Goal: Information Seeking & Learning: Learn about a topic

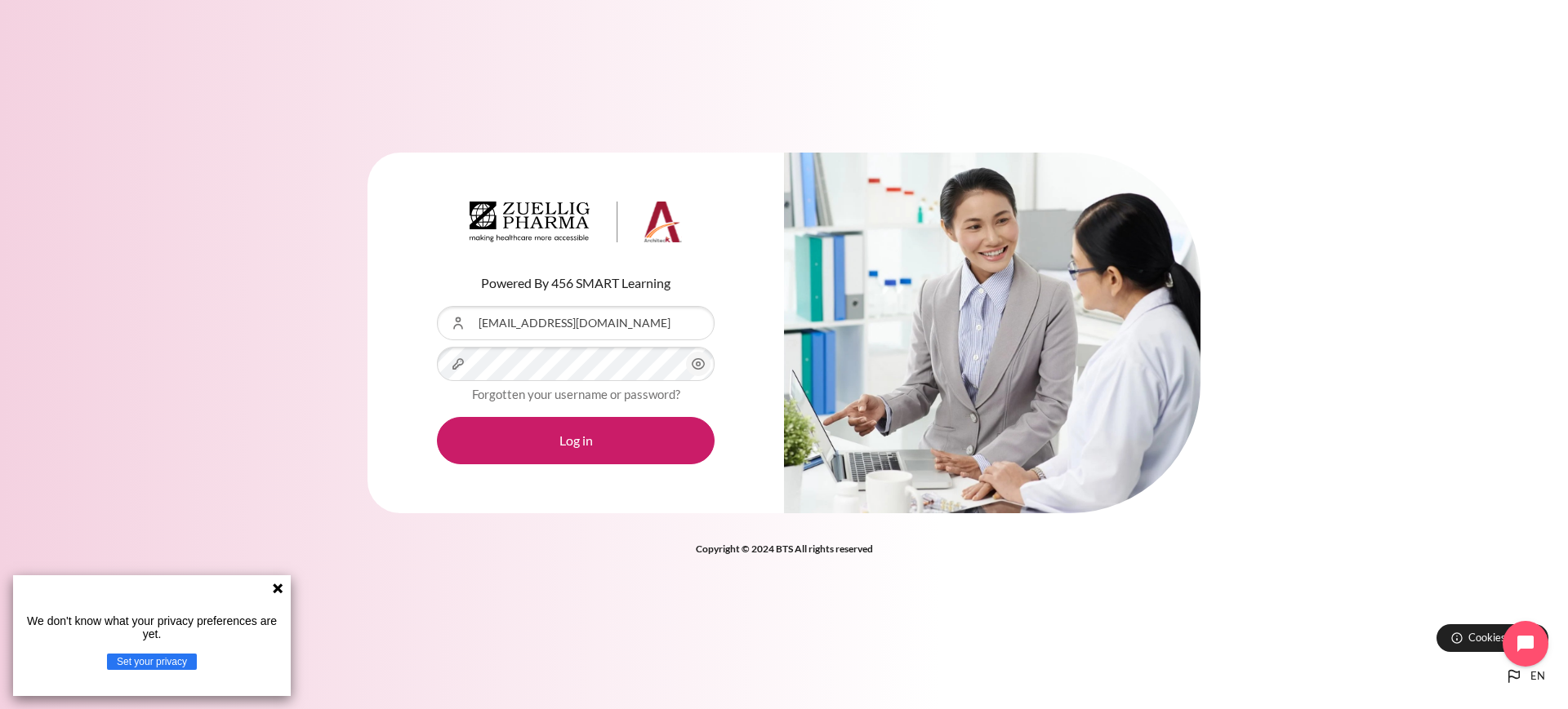
click at [279, 590] on icon at bounding box center [277, 588] width 9 height 9
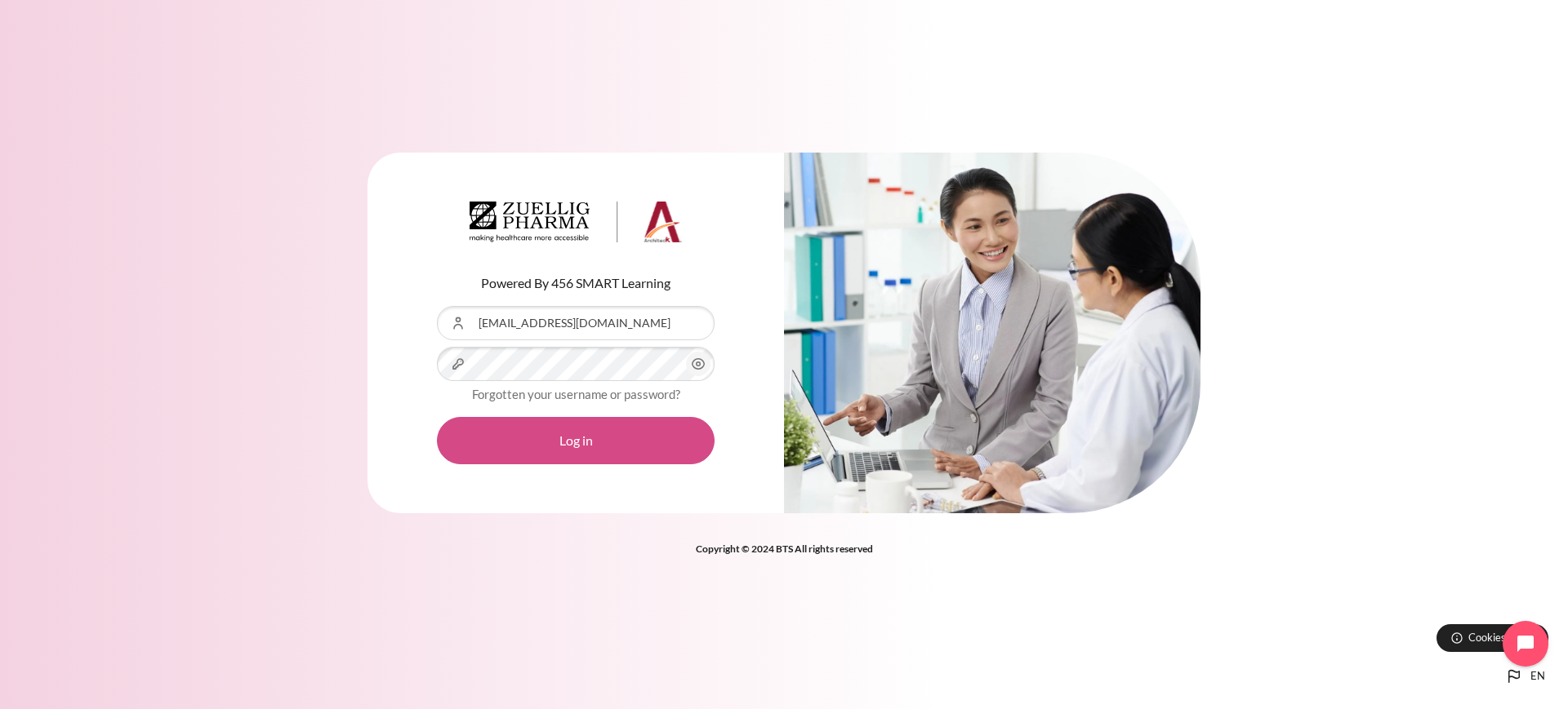
click at [566, 438] on button "Log in" at bounding box center [575, 440] width 278 height 47
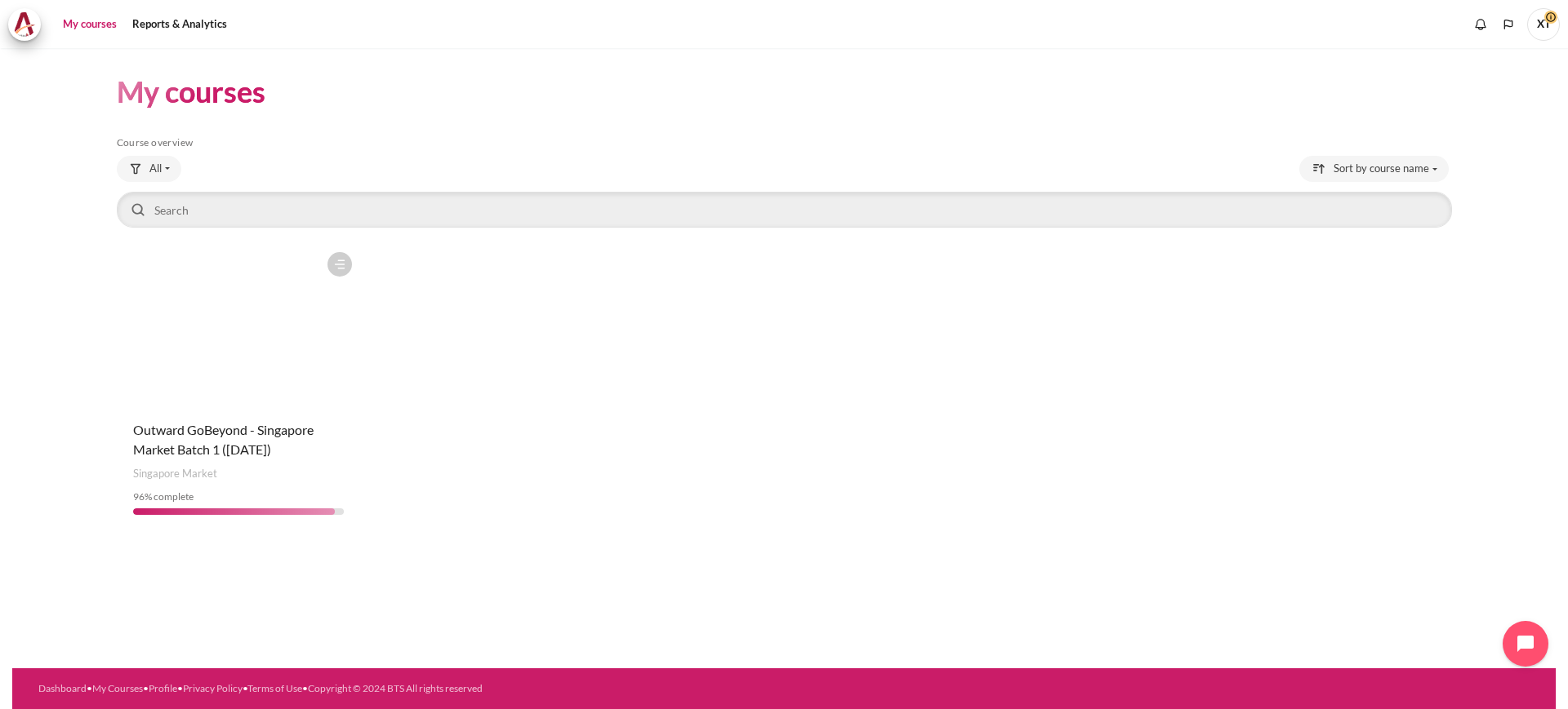
click at [257, 399] on figure "Content" at bounding box center [238, 326] width 243 height 163
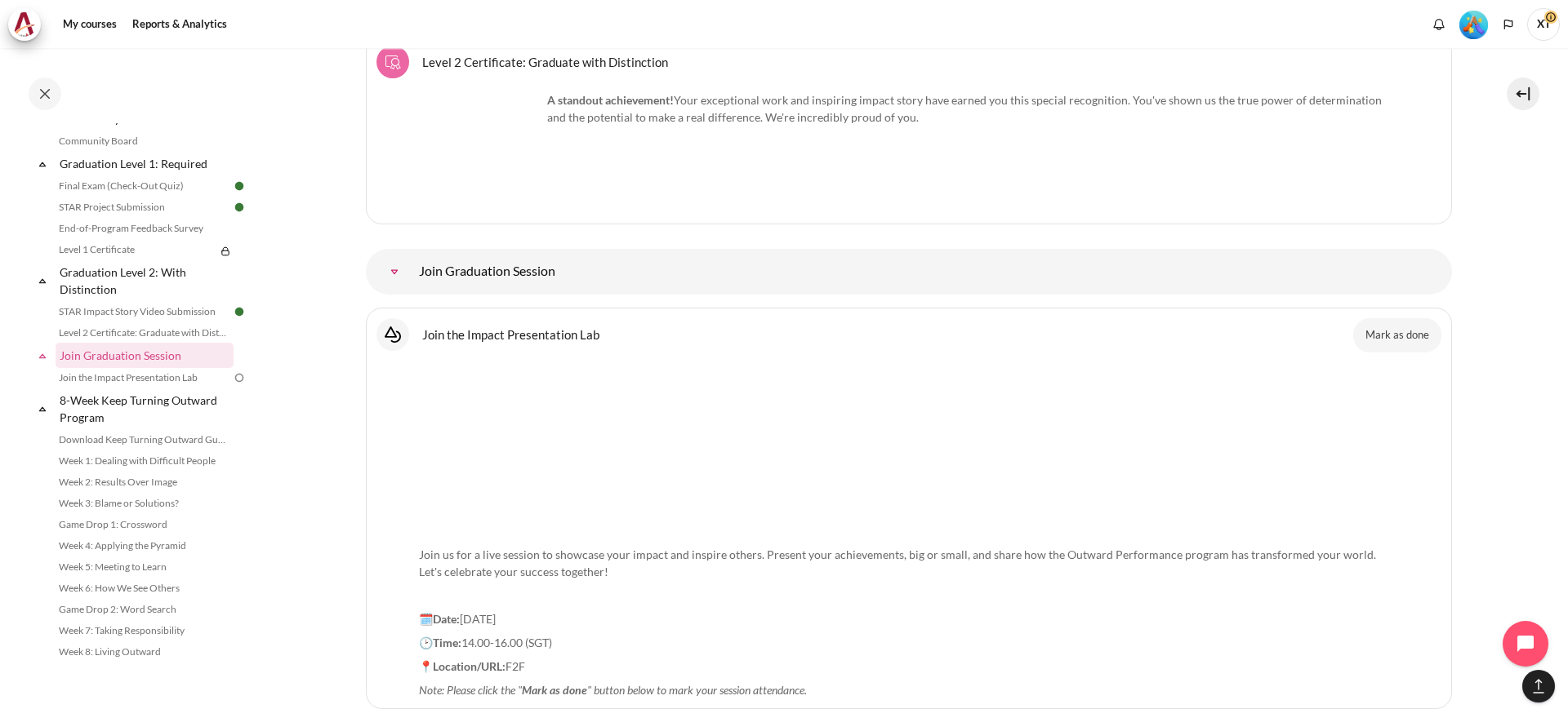
scroll to position [21945, 0]
click at [1391, 319] on button "Mark as done" at bounding box center [1397, 336] width 89 height 34
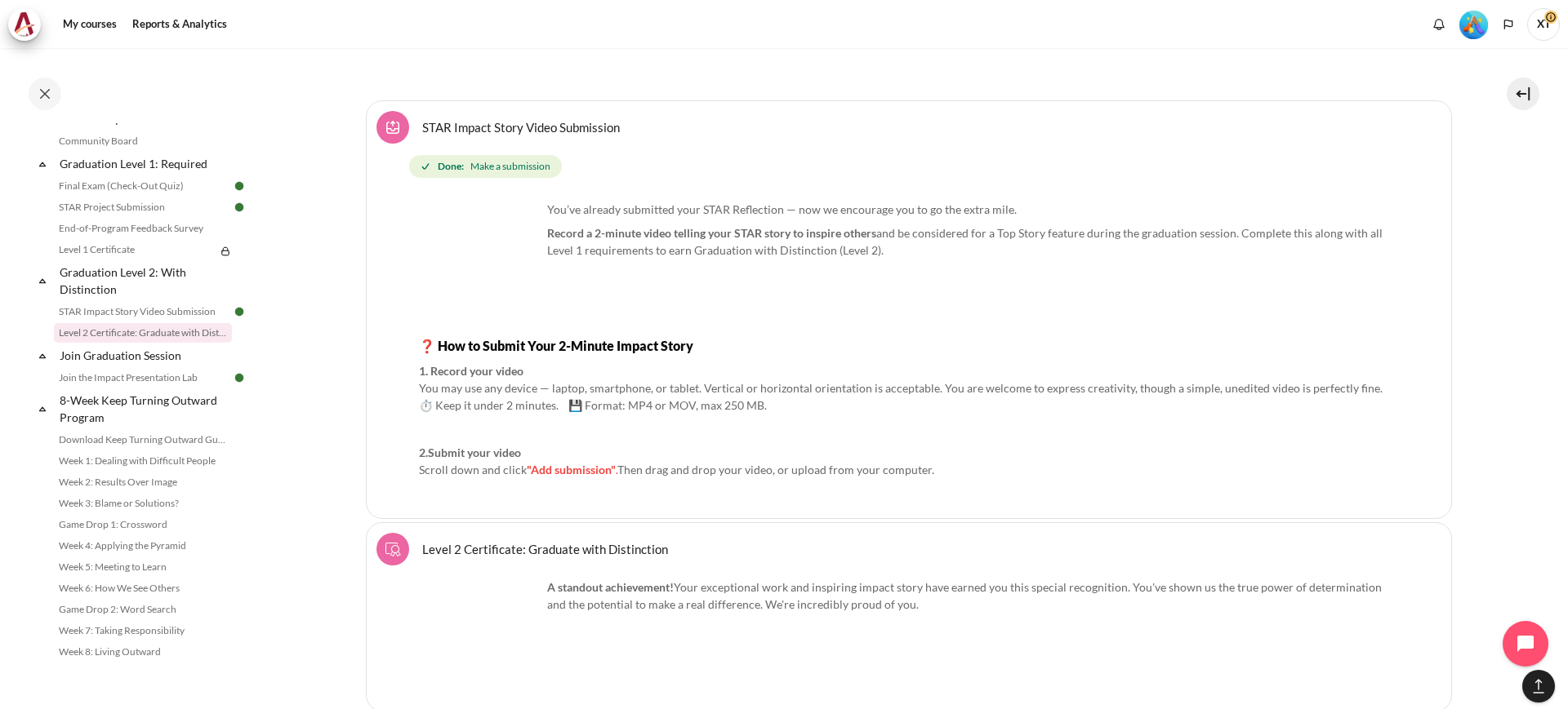
scroll to position [21435, 0]
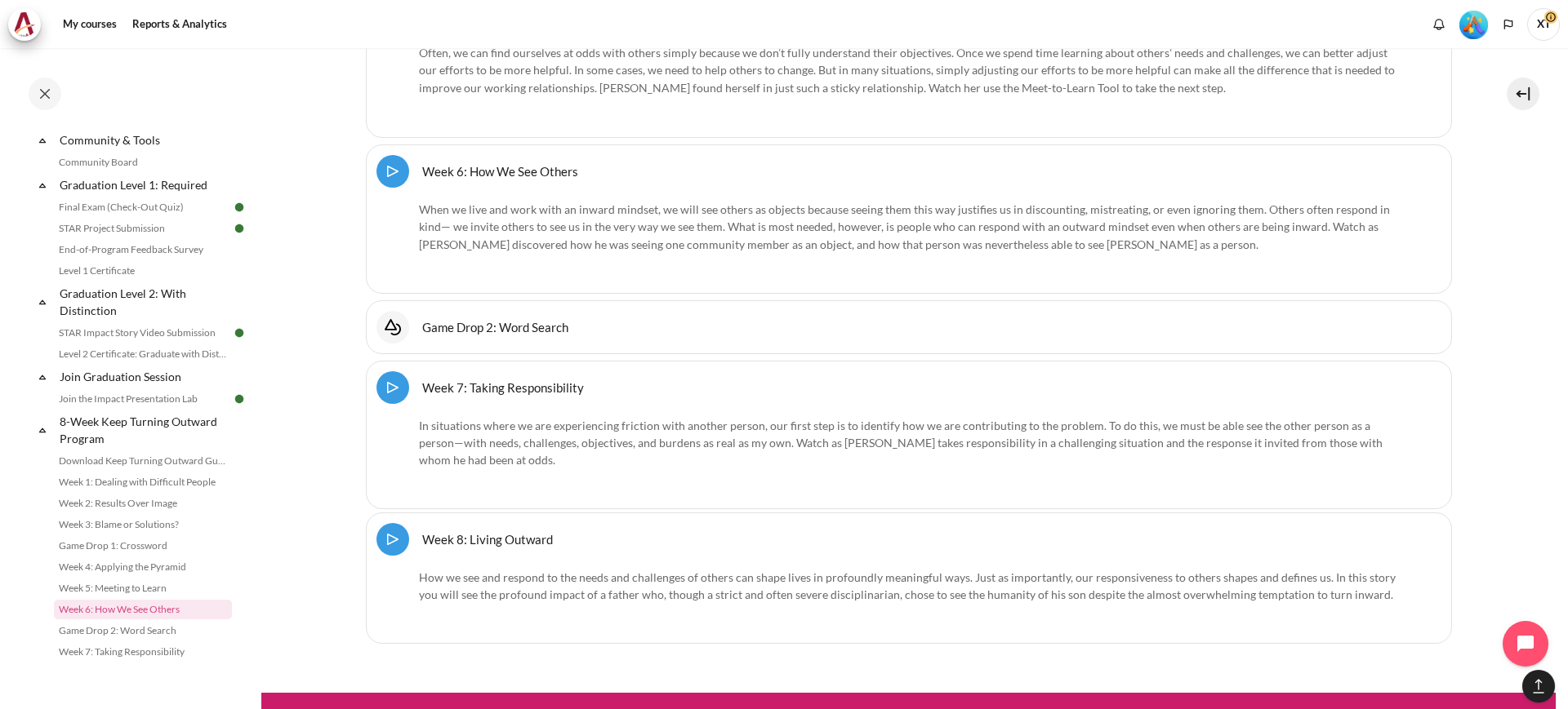
scroll to position [1673, 0]
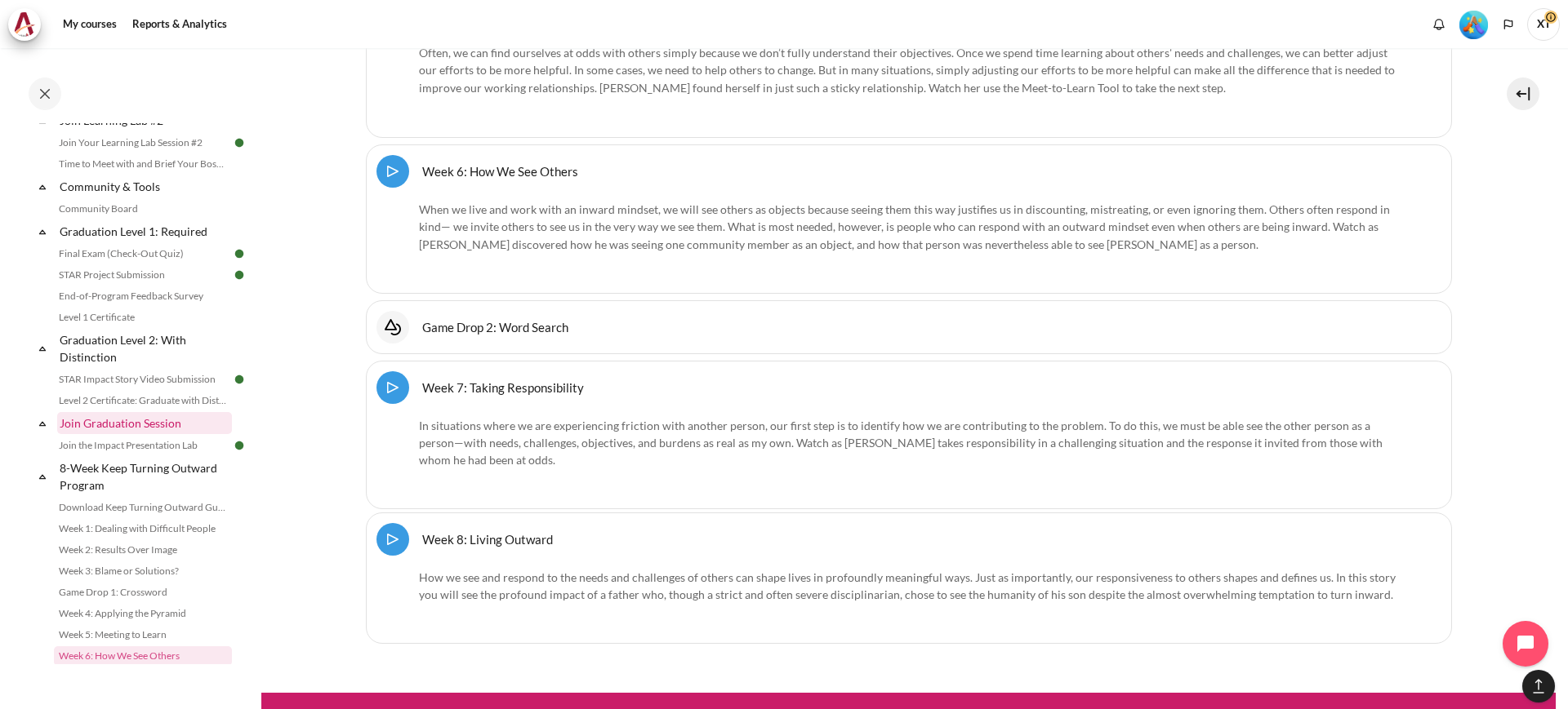
click at [143, 434] on link "Join Graduation Session" at bounding box center [144, 424] width 175 height 22
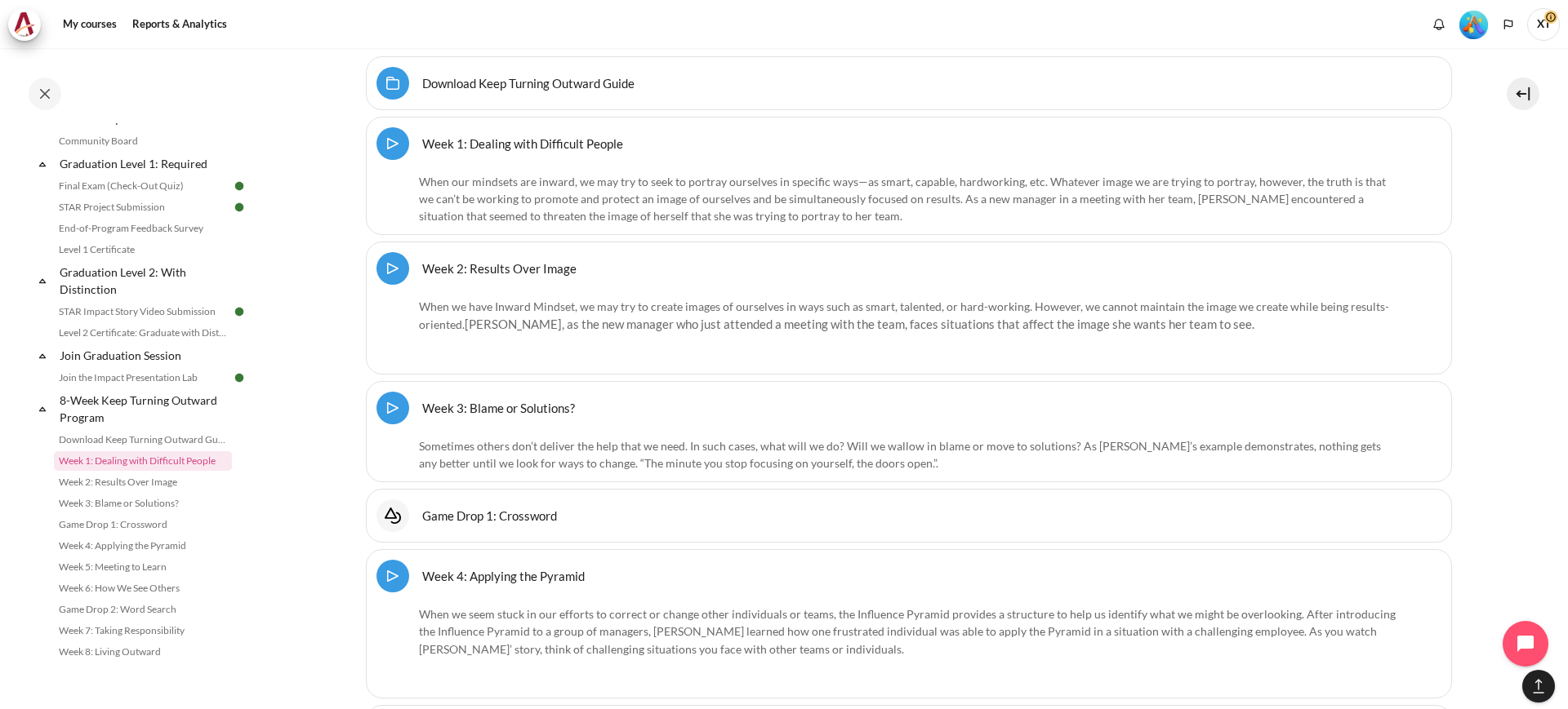
scroll to position [22857, 0]
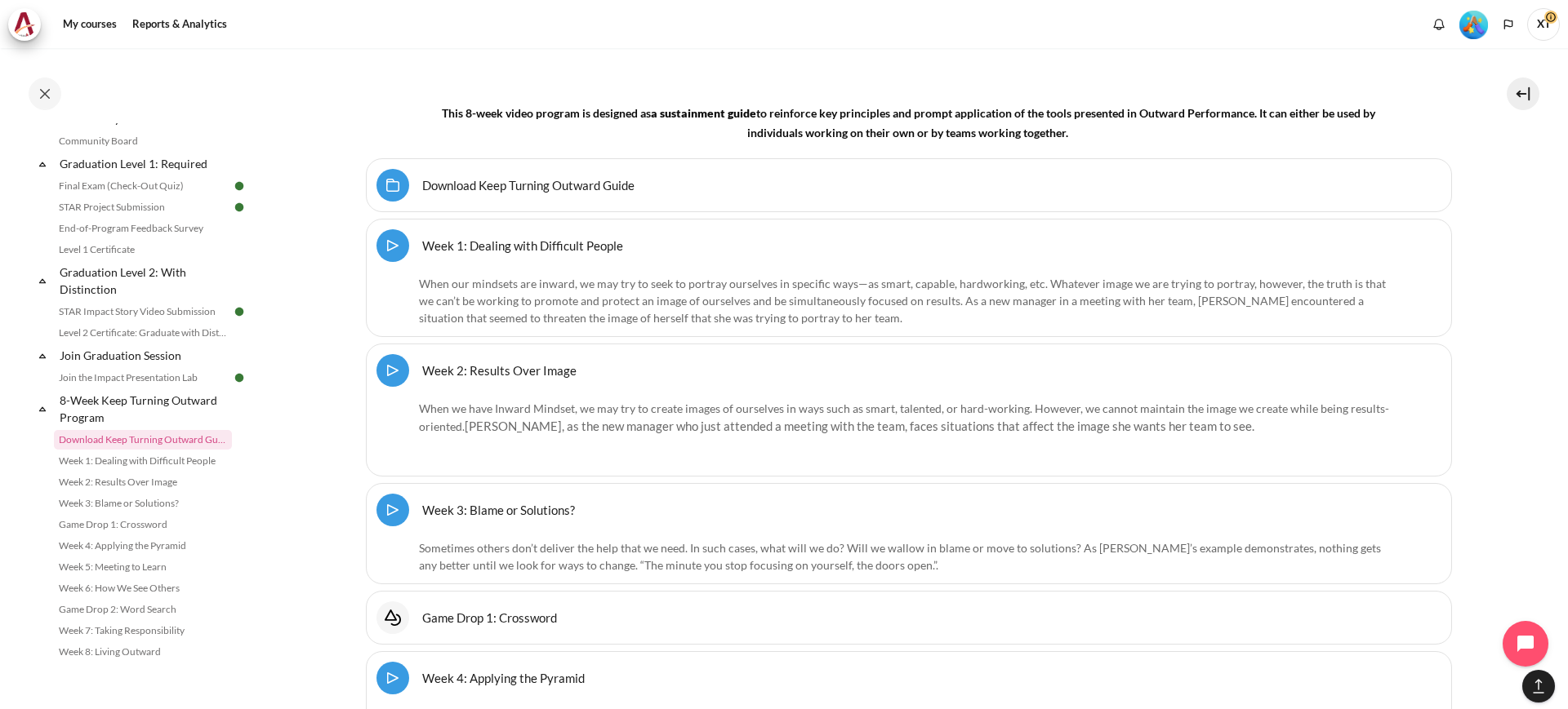
click at [547, 177] on link "Download Keep Turning Outward Guide Folder" at bounding box center [528, 185] width 212 height 15
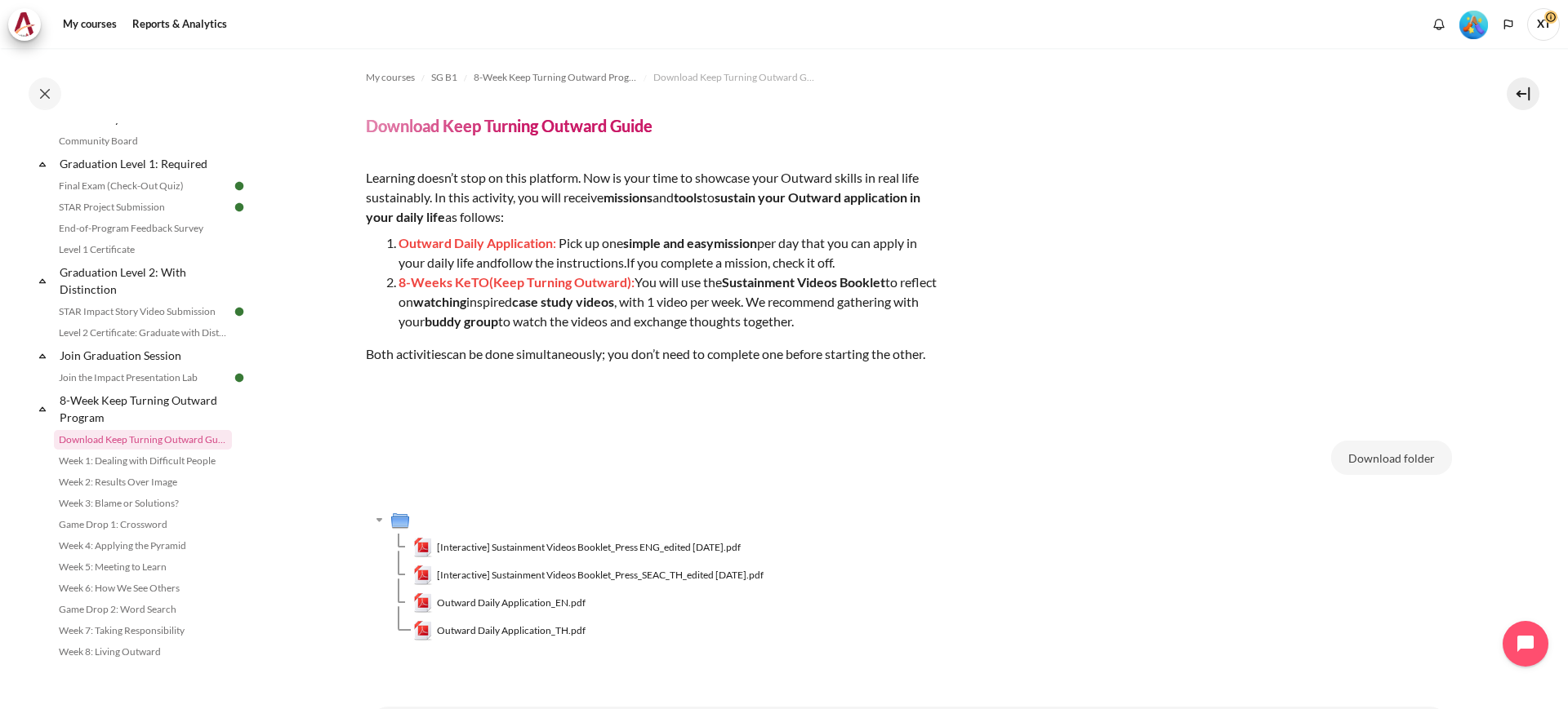
scroll to position [84, 0]
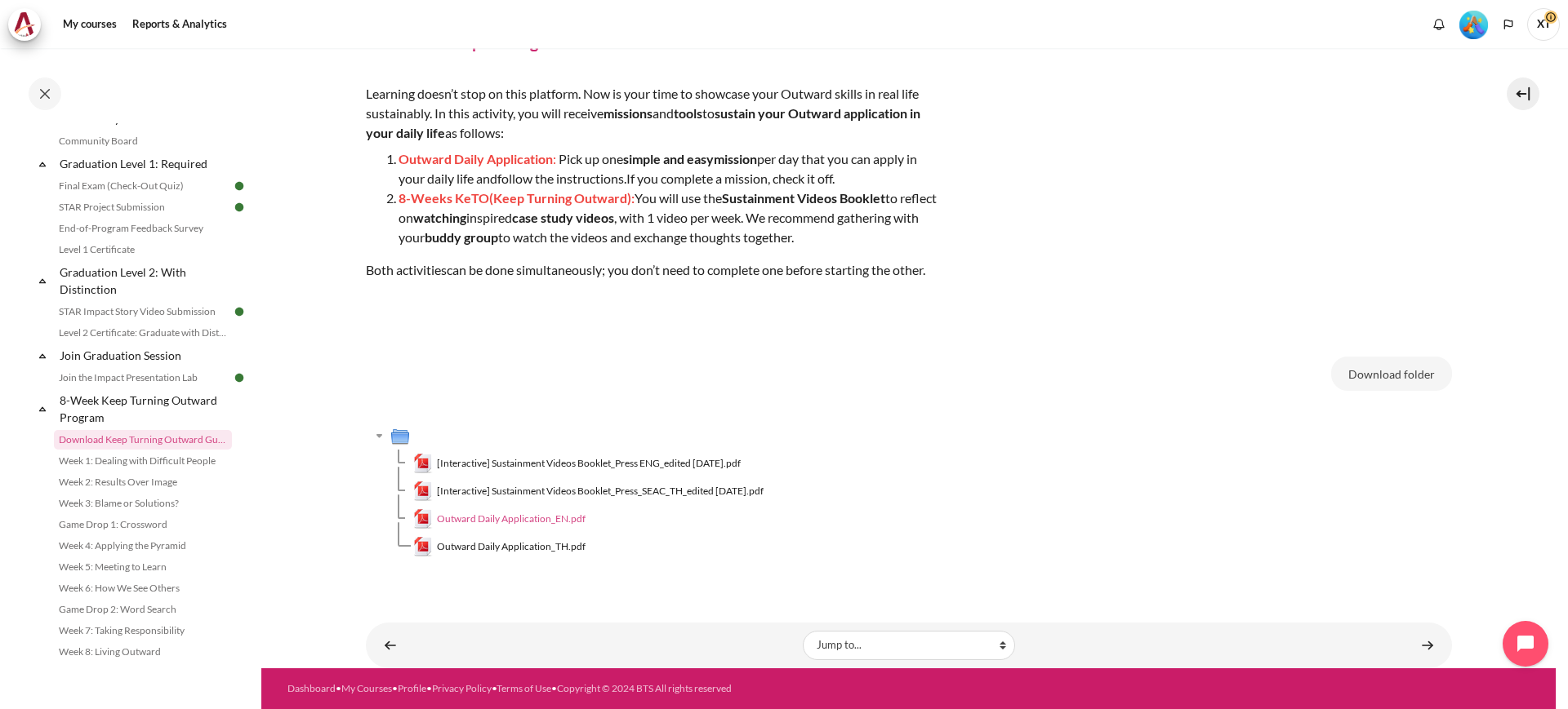
click at [542, 519] on span "Outward Daily Application_EN.pdf" at bounding box center [511, 519] width 149 height 15
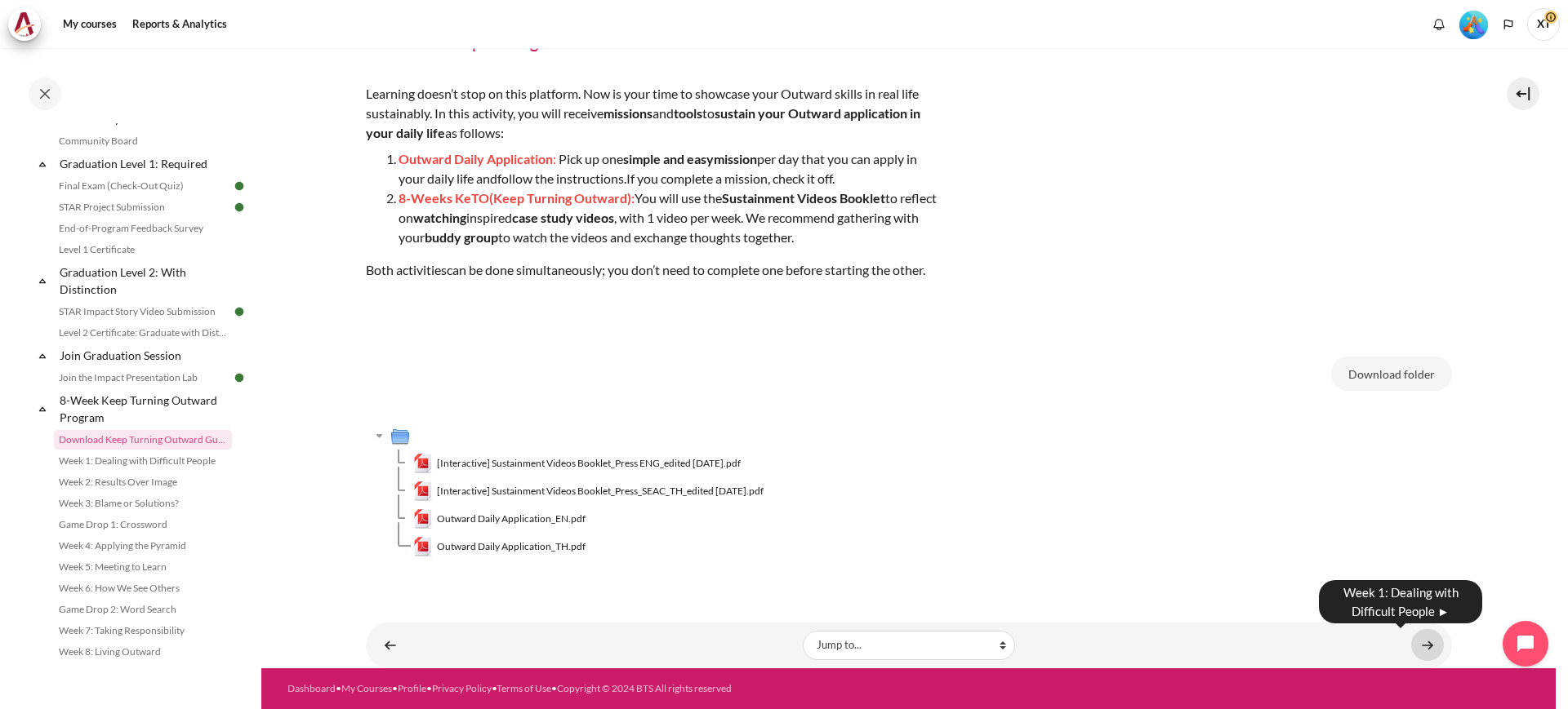
click at [1417, 645] on link "Content" at bounding box center [1427, 645] width 33 height 32
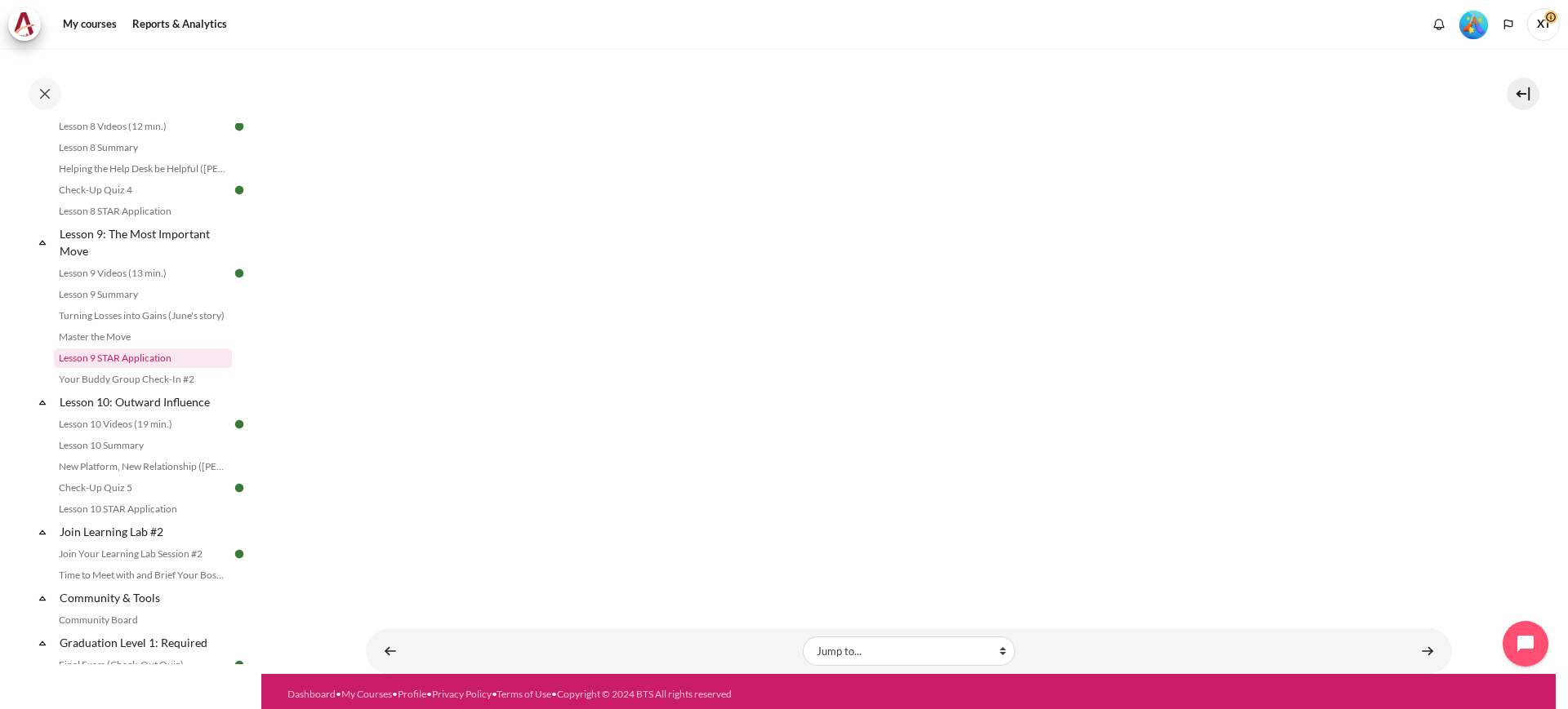
scroll to position [1265, 0]
click at [156, 410] on link "Lesson 10: Outward Influence" at bounding box center [144, 399] width 175 height 22
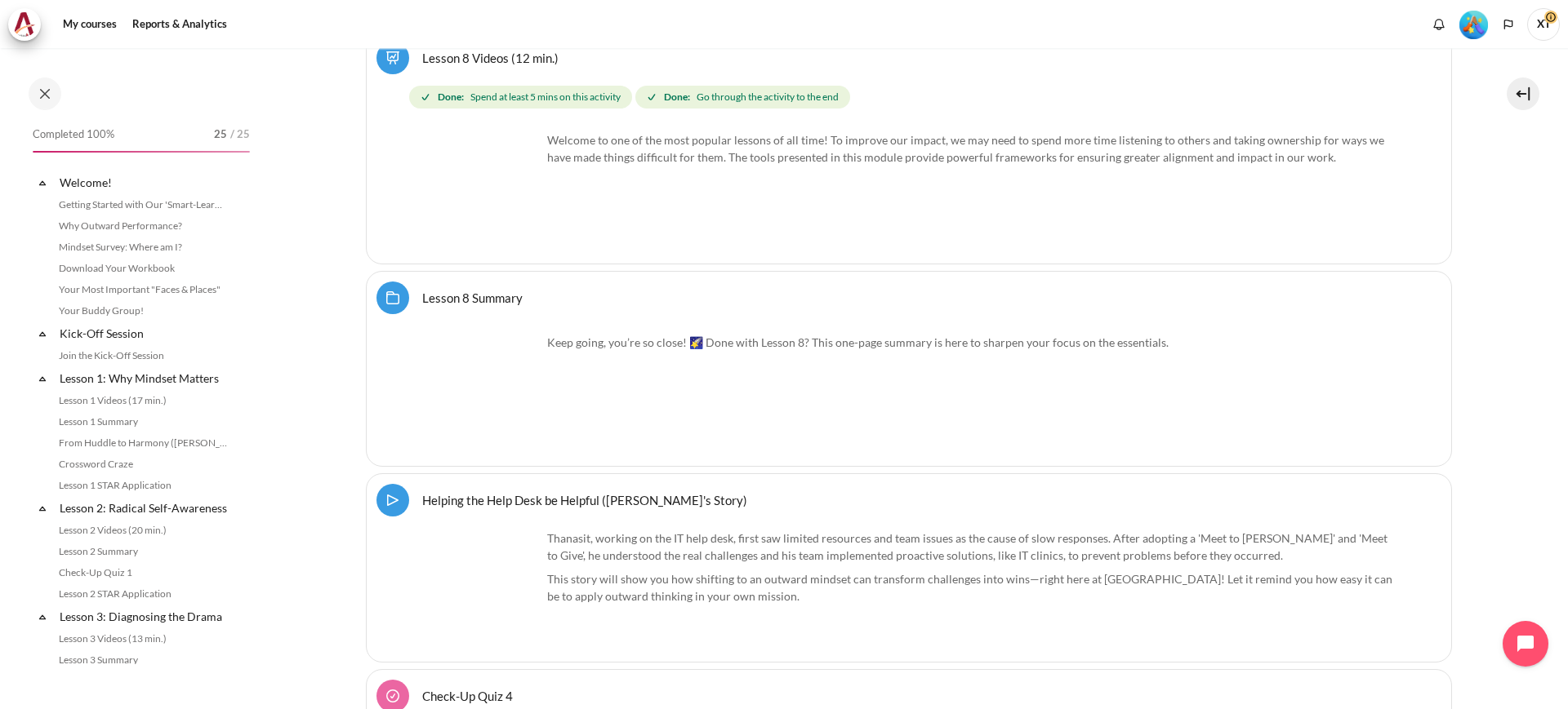
scroll to position [1498, 0]
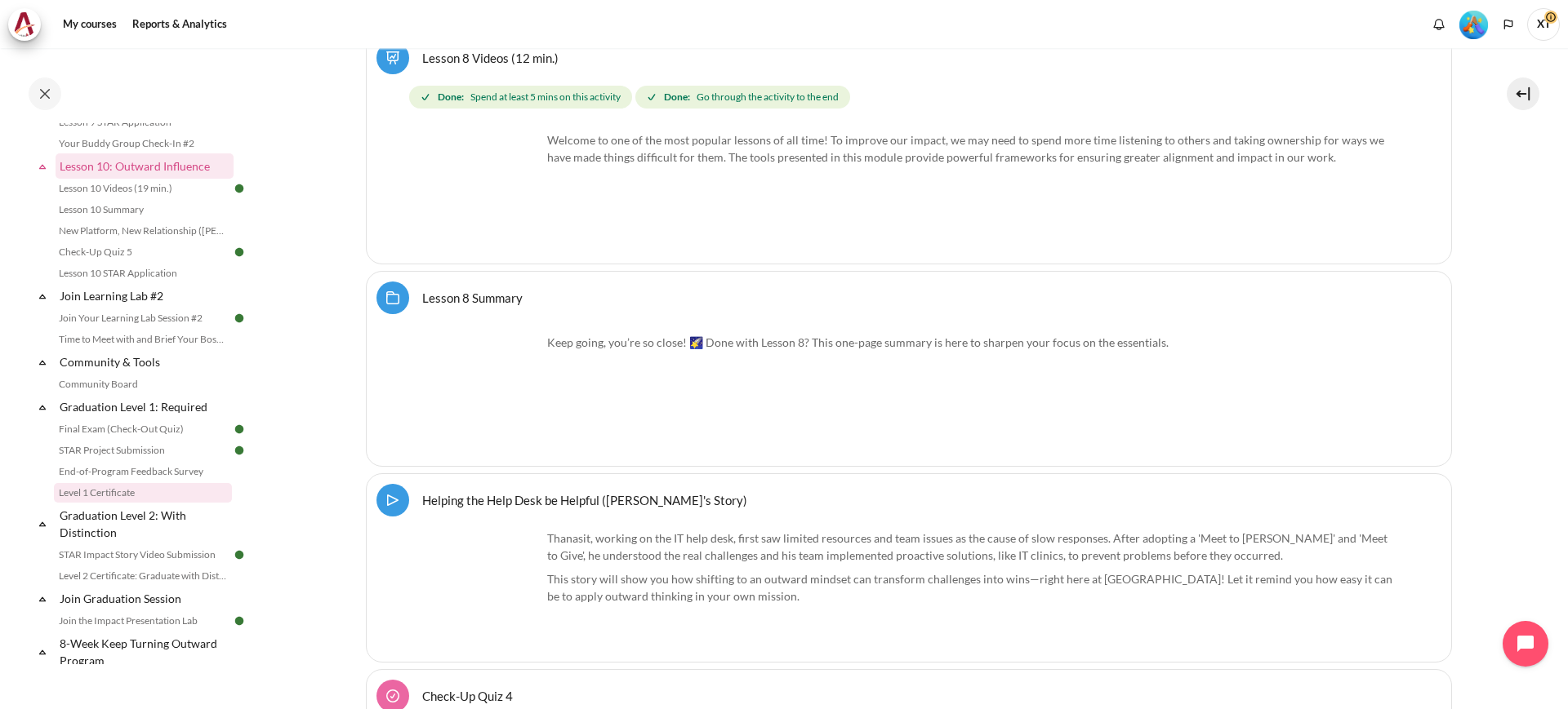
click at [84, 503] on link "Level 1 Certificate" at bounding box center [143, 492] width 178 height 20
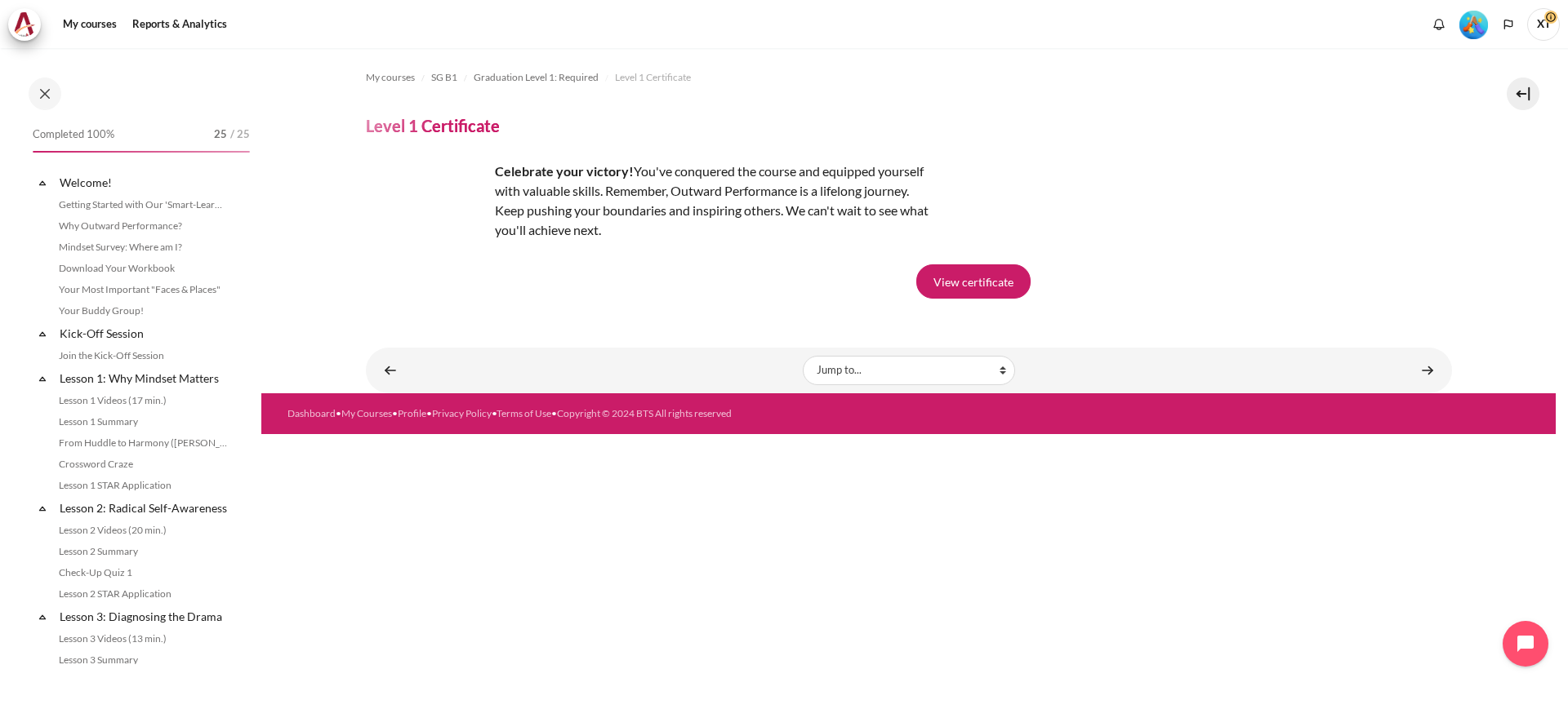
scroll to position [1632, 0]
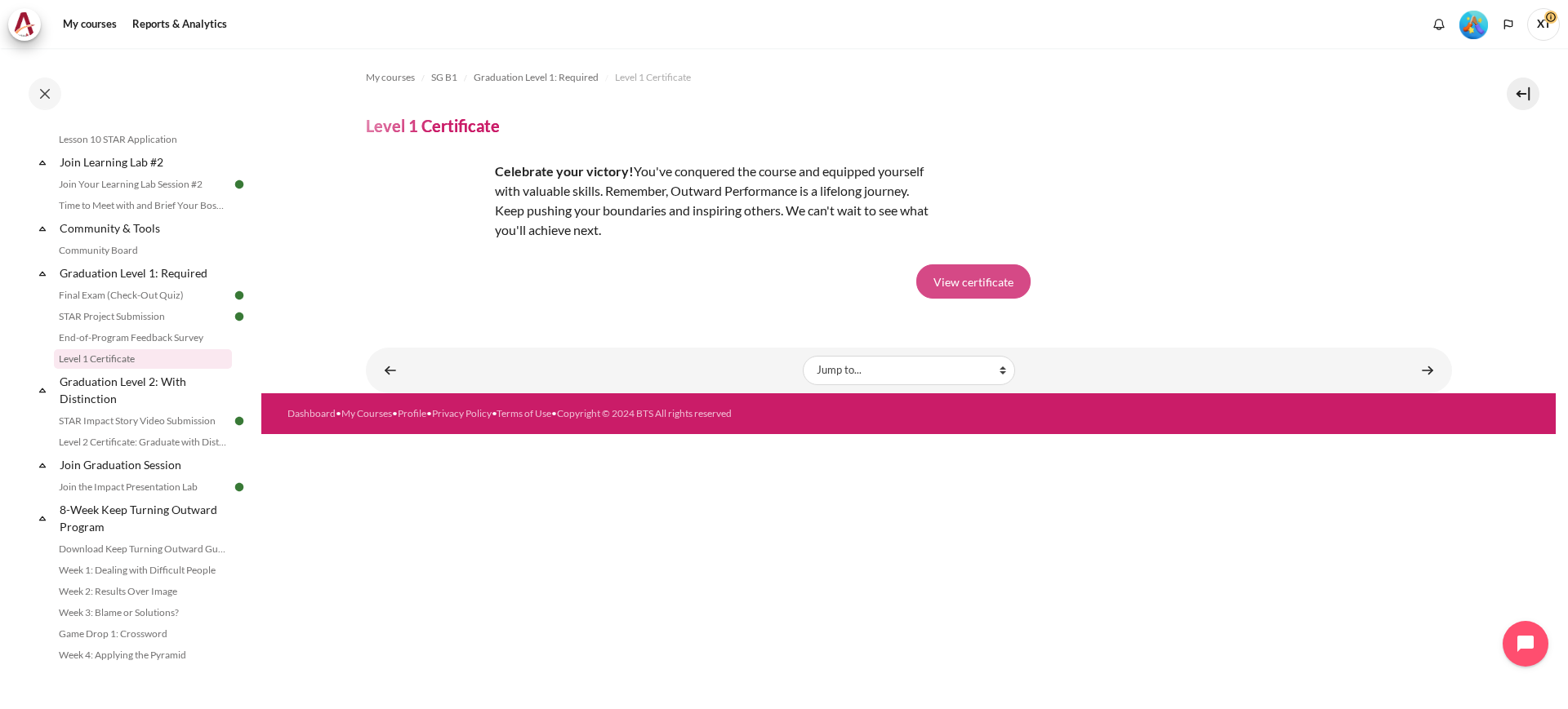
click at [967, 277] on link "View certificate" at bounding box center [973, 282] width 114 height 34
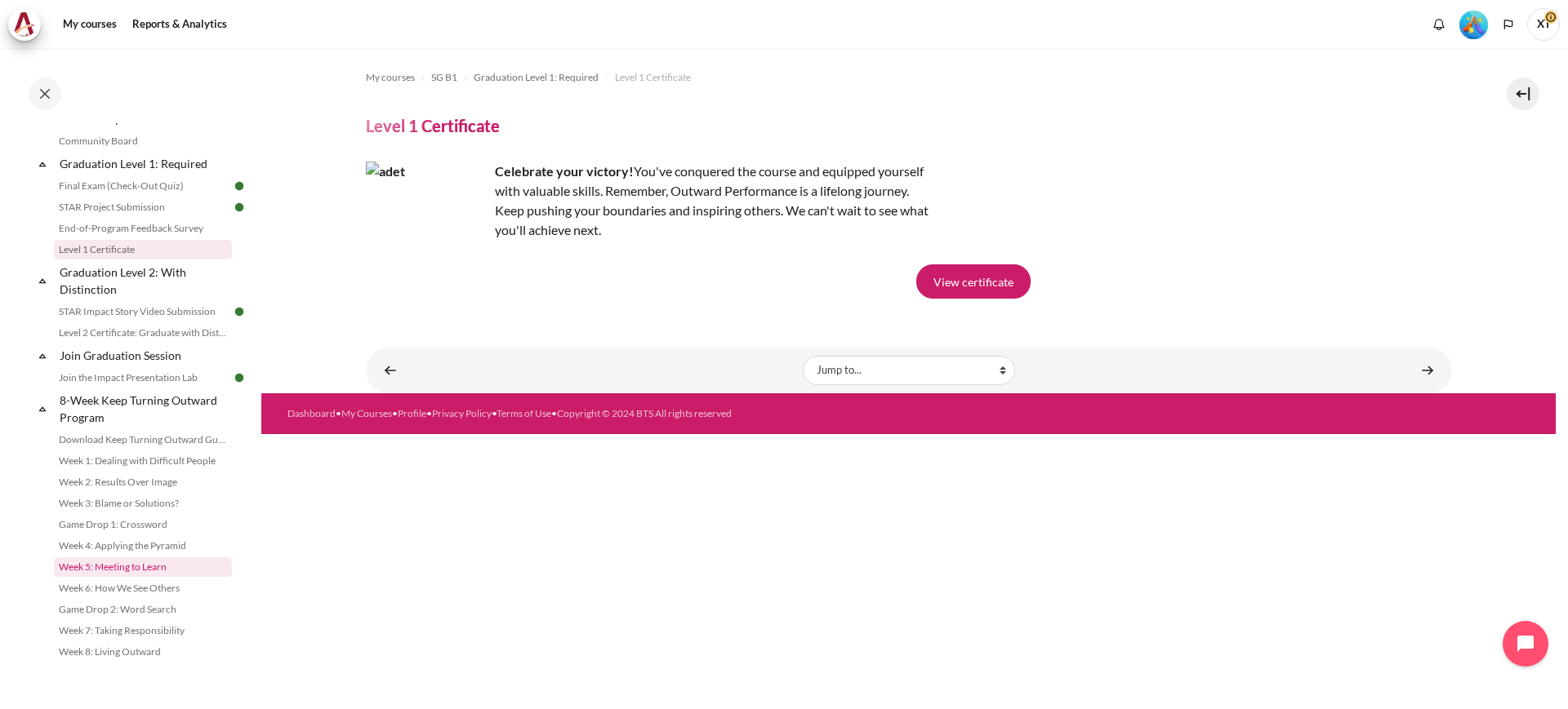
scroll to position [1776, 0]
click at [138, 443] on link "Download Keep Turning Outward Guide" at bounding box center [143, 440] width 178 height 20
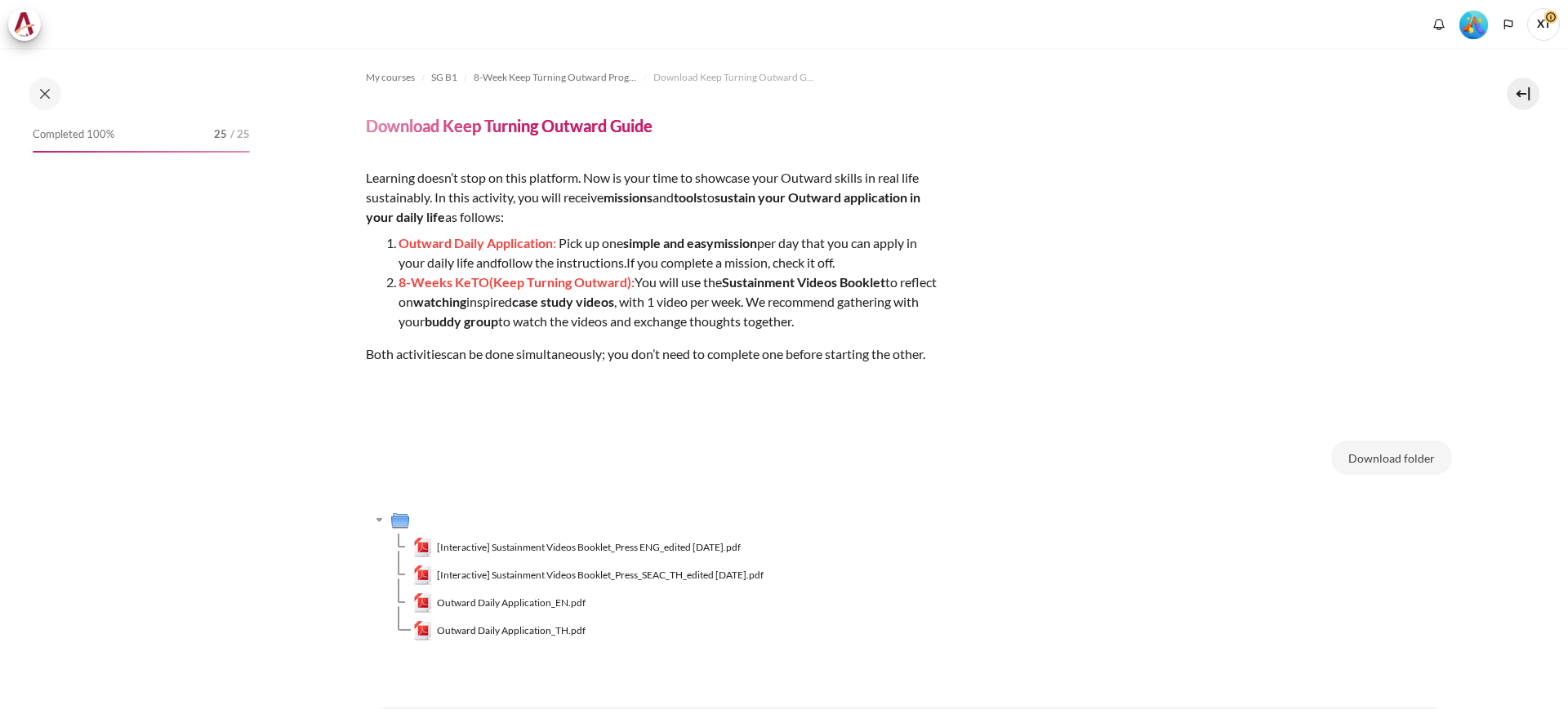
scroll to position [1776, 0]
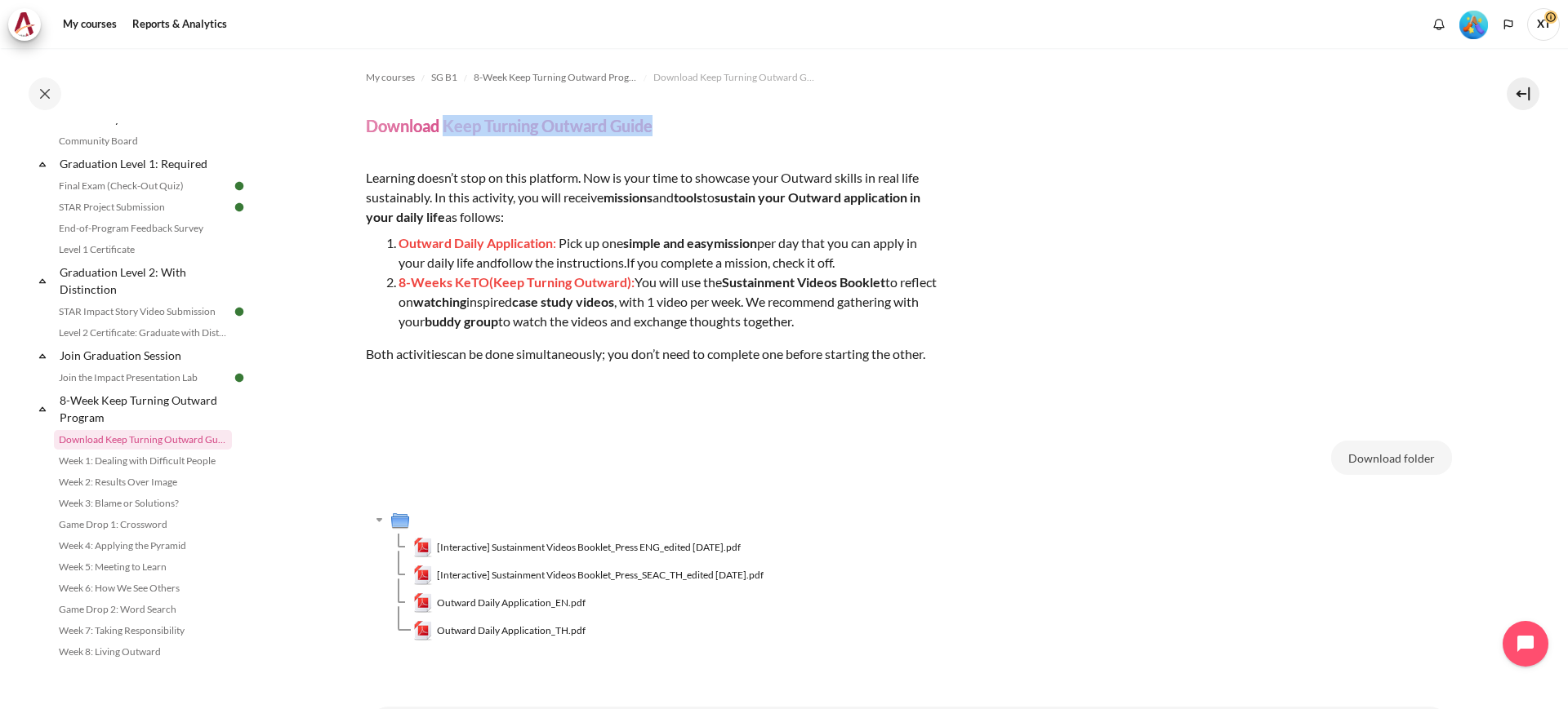
drag, startPoint x: 683, startPoint y: 125, endPoint x: 445, endPoint y: 112, distance: 238.4
click at [445, 112] on div "My courses SG B1 8-Week Keep Turning Outward Program Download Keep Turning Outw…" at bounding box center [909, 365] width 1086 height 634
copy h4 "Keep Turning Outward Guide"
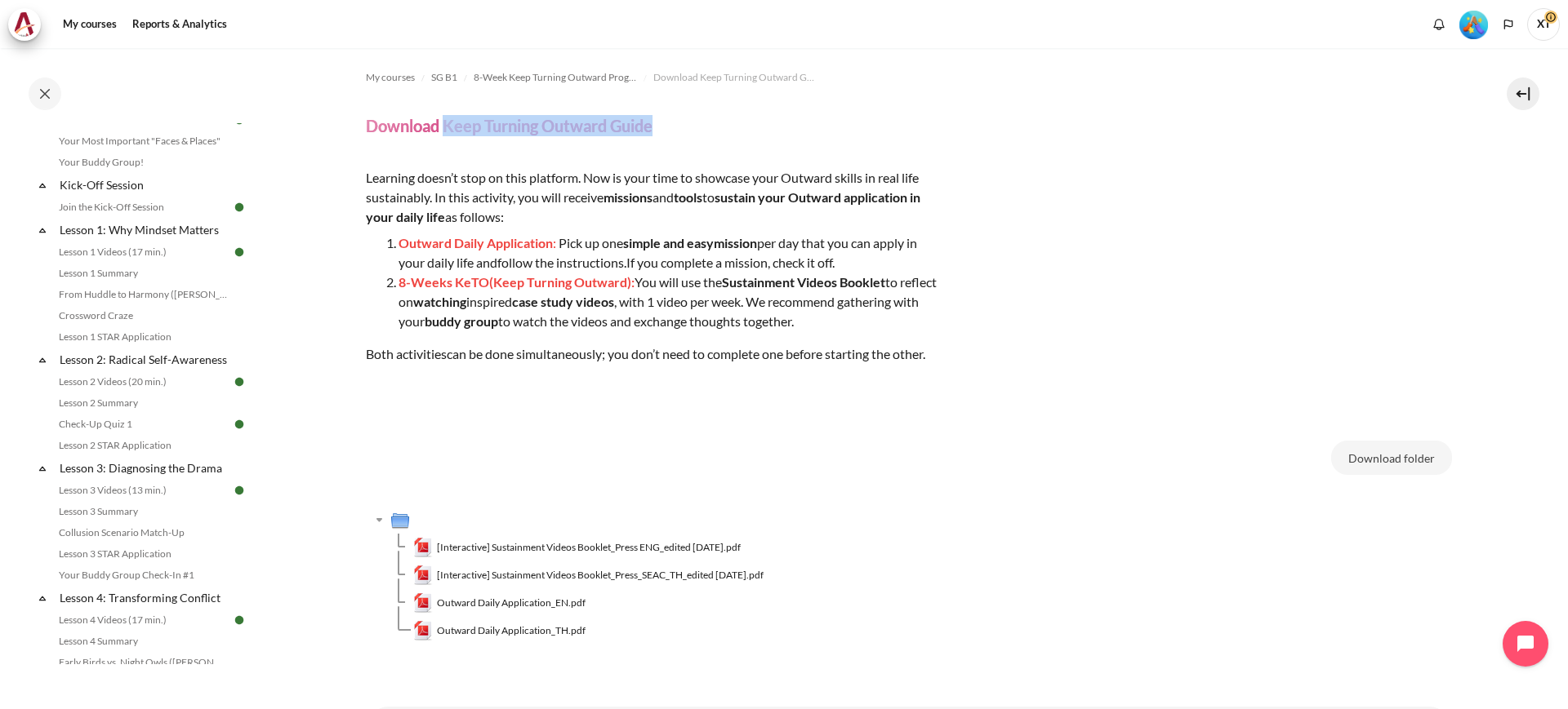
scroll to position [0, 0]
